Goal: Task Accomplishment & Management: Manage account settings

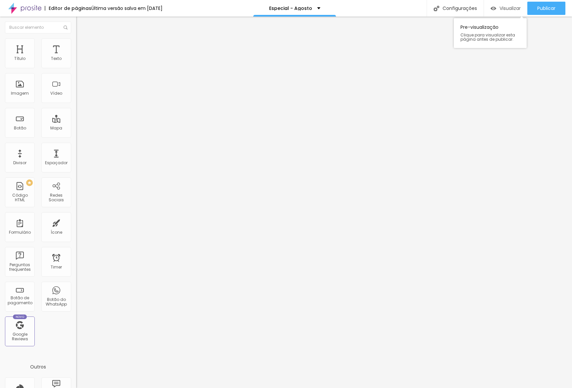
click at [496, 9] on div "Visualizar" at bounding box center [506, 9] width 30 height 6
click at [80, 62] on input "15 de agosto de 2025 às 23:45" at bounding box center [95, 59] width 30 height 7
click at [54, 129] on div "22" at bounding box center [51, 126] width 7 height 7
type input "22 de agosto de 2025 às 23:45"
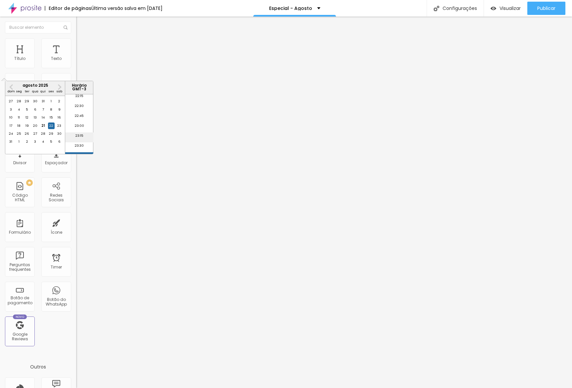
scroll to position [894, 0]
click at [84, 148] on li "23:45" at bounding box center [79, 149] width 28 height 10
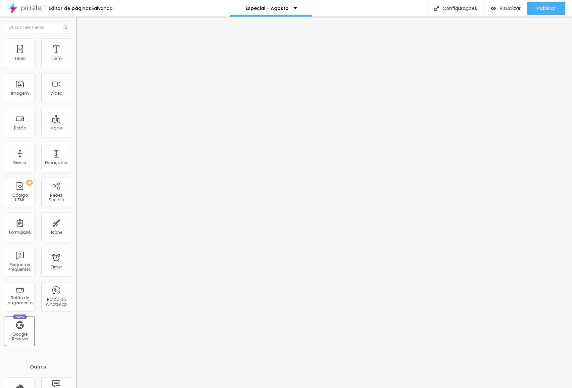
click at [80, 62] on input "15 de agosto de 2025 às 23:45" at bounding box center [95, 59] width 30 height 7
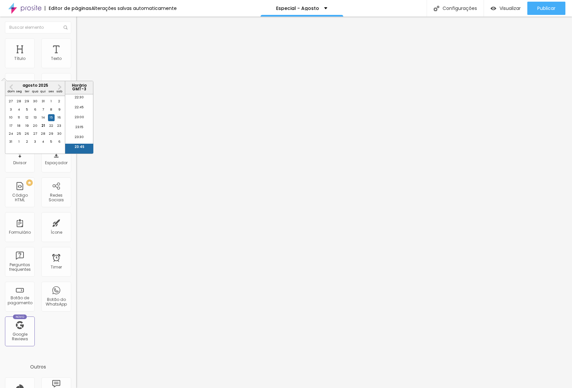
click at [79, 149] on li "23:45" at bounding box center [79, 149] width 28 height 10
click at [80, 62] on input "15 de agosto de 2025 às 23:45" at bounding box center [95, 59] width 30 height 7
click at [52, 129] on div "22" at bounding box center [51, 126] width 7 height 7
type input "22 de agosto de 2025 às 23:45"
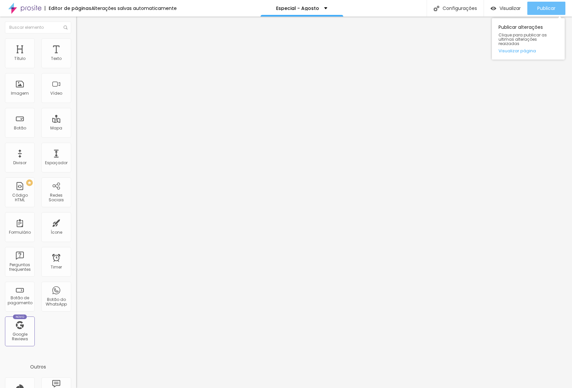
click at [543, 7] on span "Publicar" at bounding box center [546, 8] width 18 height 5
click at [80, 62] on input "15 de agosto de 2025 às 23:45" at bounding box center [95, 59] width 30 height 7
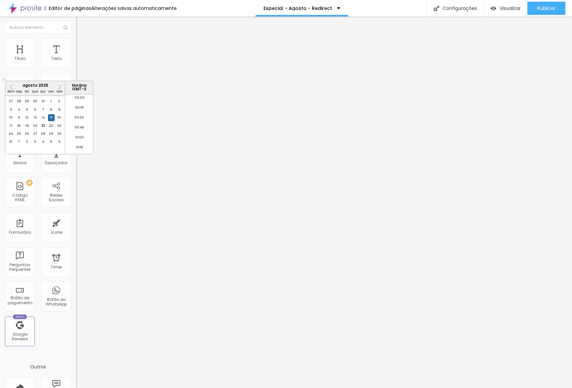
scroll to position [886, 0]
click at [54, 129] on div "22" at bounding box center [51, 126] width 7 height 7
type input "22 de agosto de 2025 às 23:45"
click at [79, 147] on li "23:45" at bounding box center [79, 149] width 28 height 10
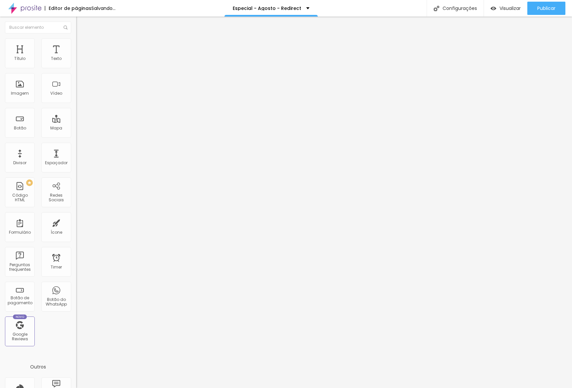
click at [80, 62] on input "15 de agosto de 2025 às 23:45" at bounding box center [95, 59] width 30 height 7
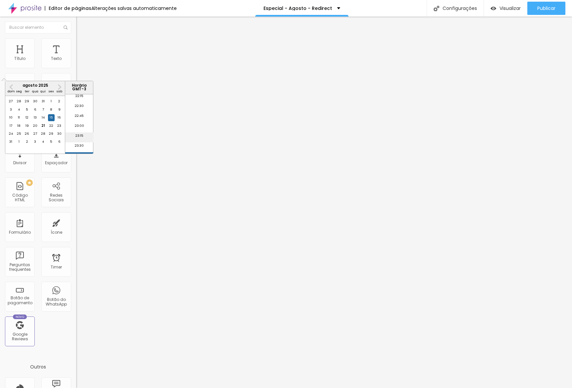
scroll to position [894, 0]
click at [53, 129] on div "22" at bounding box center [51, 126] width 7 height 7
type input "22 de agosto de 2025 às 23:45"
click at [78, 147] on li "23:45" at bounding box center [79, 149] width 28 height 10
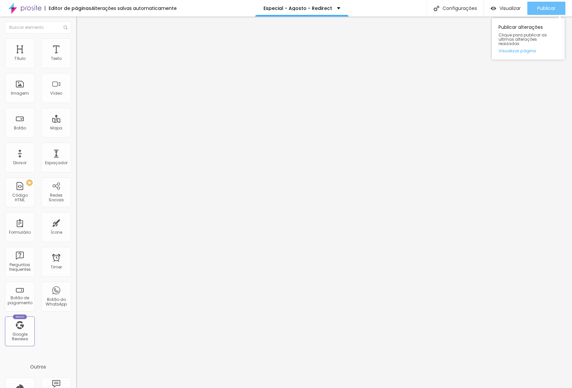
click at [555, 4] on div "Publicar" at bounding box center [546, 8] width 18 height 13
